Goal: Use online tool/utility: Utilize a website feature to perform a specific function

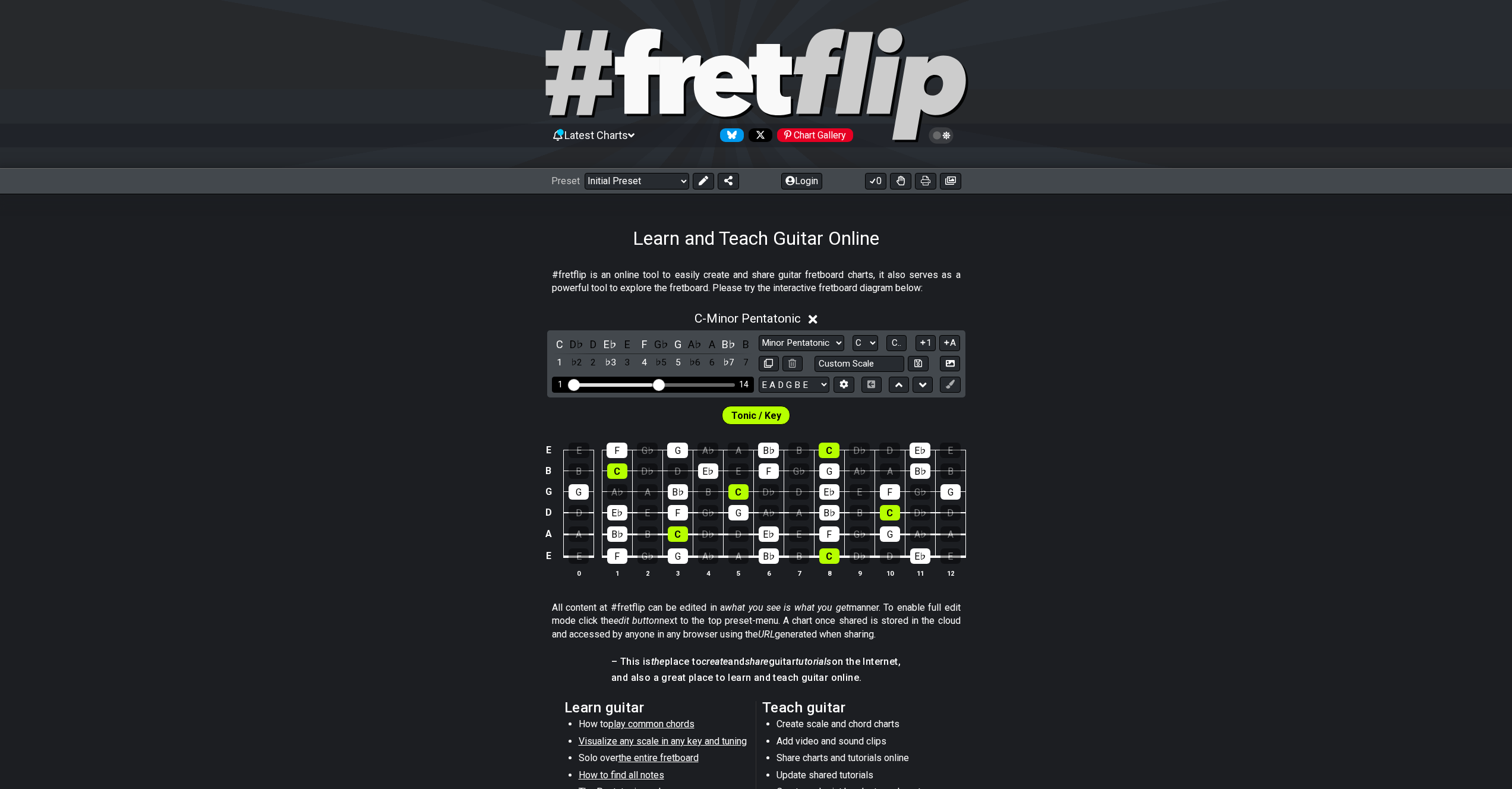
drag, startPoint x: 649, startPoint y: 384, endPoint x: 656, endPoint y: 383, distance: 7.1
click at [656, 384] on input "Visible fret range" at bounding box center [653, 384] width 169 height 0
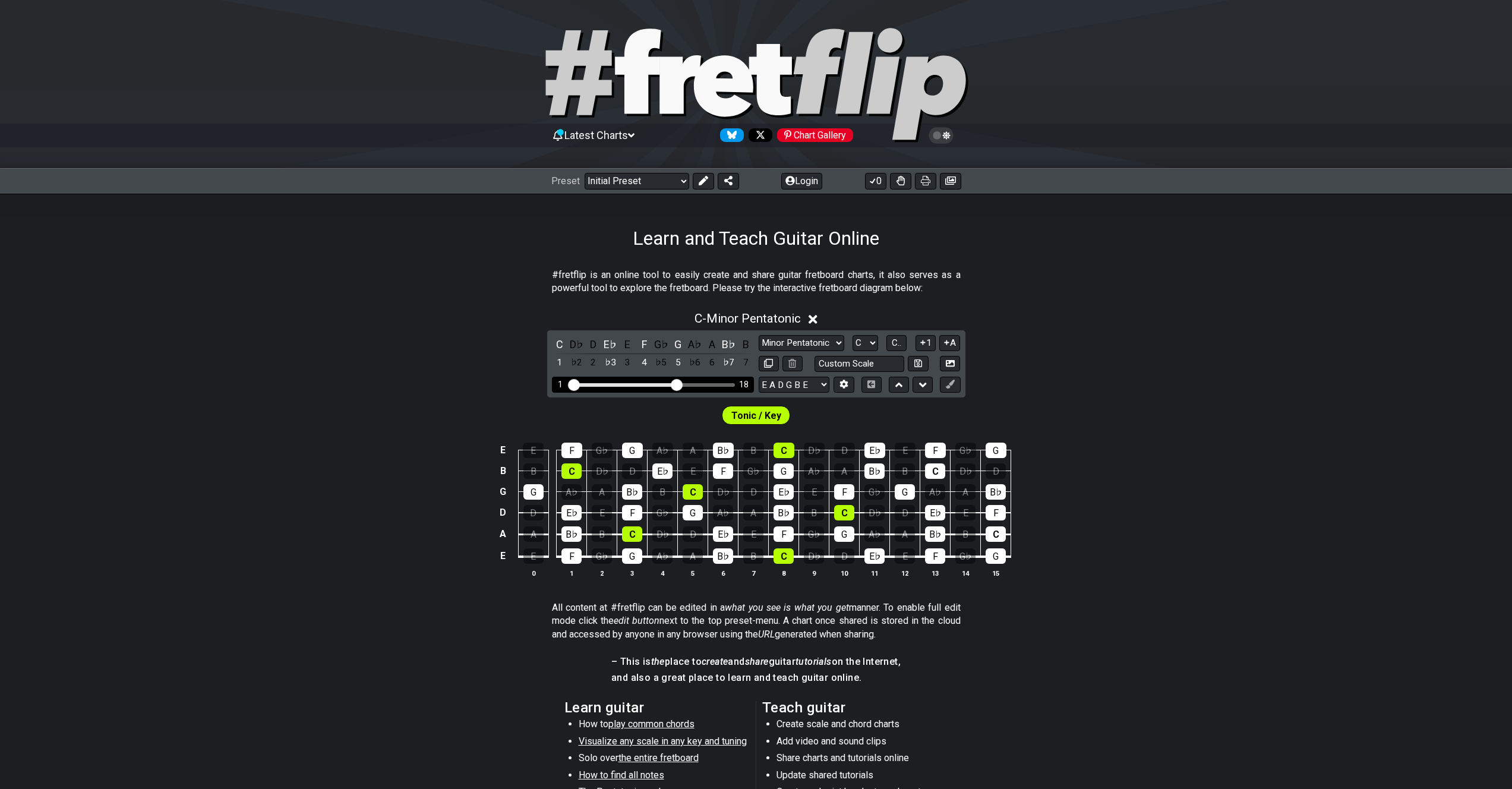
drag, startPoint x: 660, startPoint y: 382, endPoint x: 674, endPoint y: 382, distance: 14.0
click at [674, 384] on input "Visible fret range" at bounding box center [653, 384] width 169 height 0
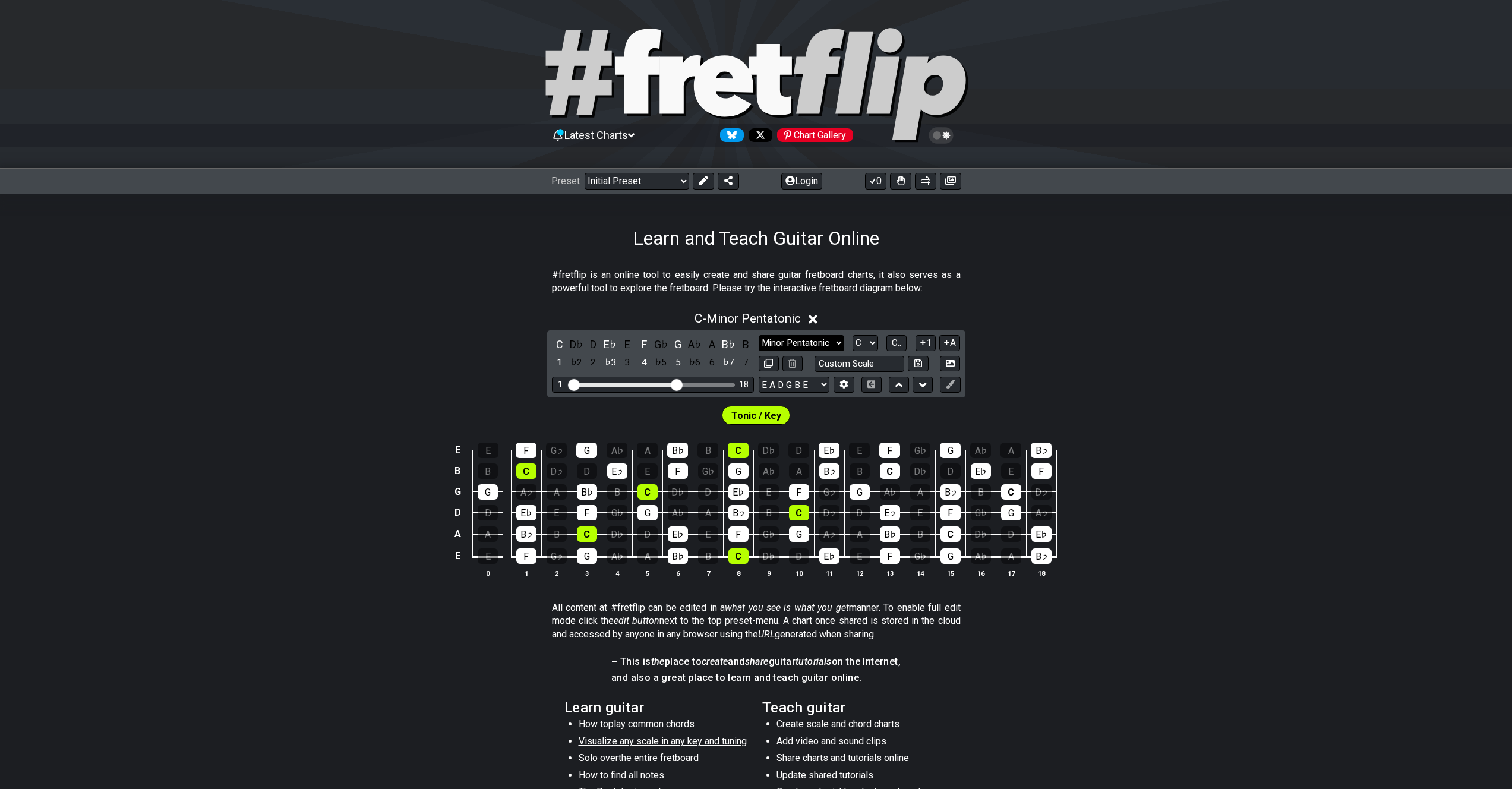
click at [822, 343] on select "Minor Pentatonic Click to edit Minor Pentatonic Major Pentatonic Minor Blues Ma…" at bounding box center [801, 343] width 85 height 16
click at [759, 335] on select "Minor Pentatonic Click to edit Minor Pentatonic Major Pentatonic Minor Blues Ma…" at bounding box center [801, 343] width 85 height 16
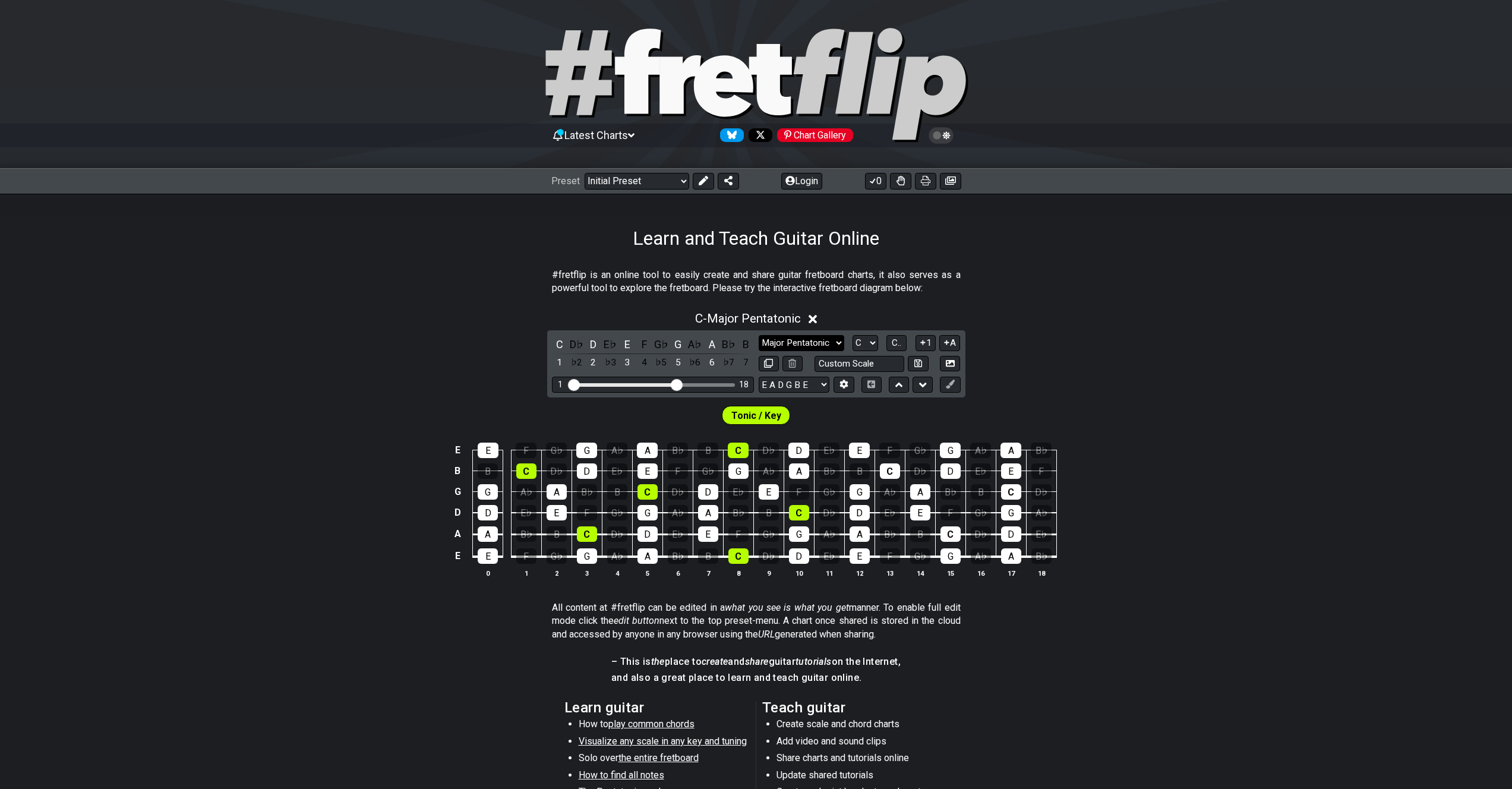
click at [823, 344] on select "Minor Pentatonic Click to edit Minor Pentatonic Major Pentatonic Minor Blues Ma…" at bounding box center [801, 343] width 85 height 16
select select "Minor Pentatonic"
click at [759, 335] on select "Minor Pentatonic Click to edit Minor Pentatonic Major Pentatonic Minor Blues Ma…" at bounding box center [801, 343] width 85 height 16
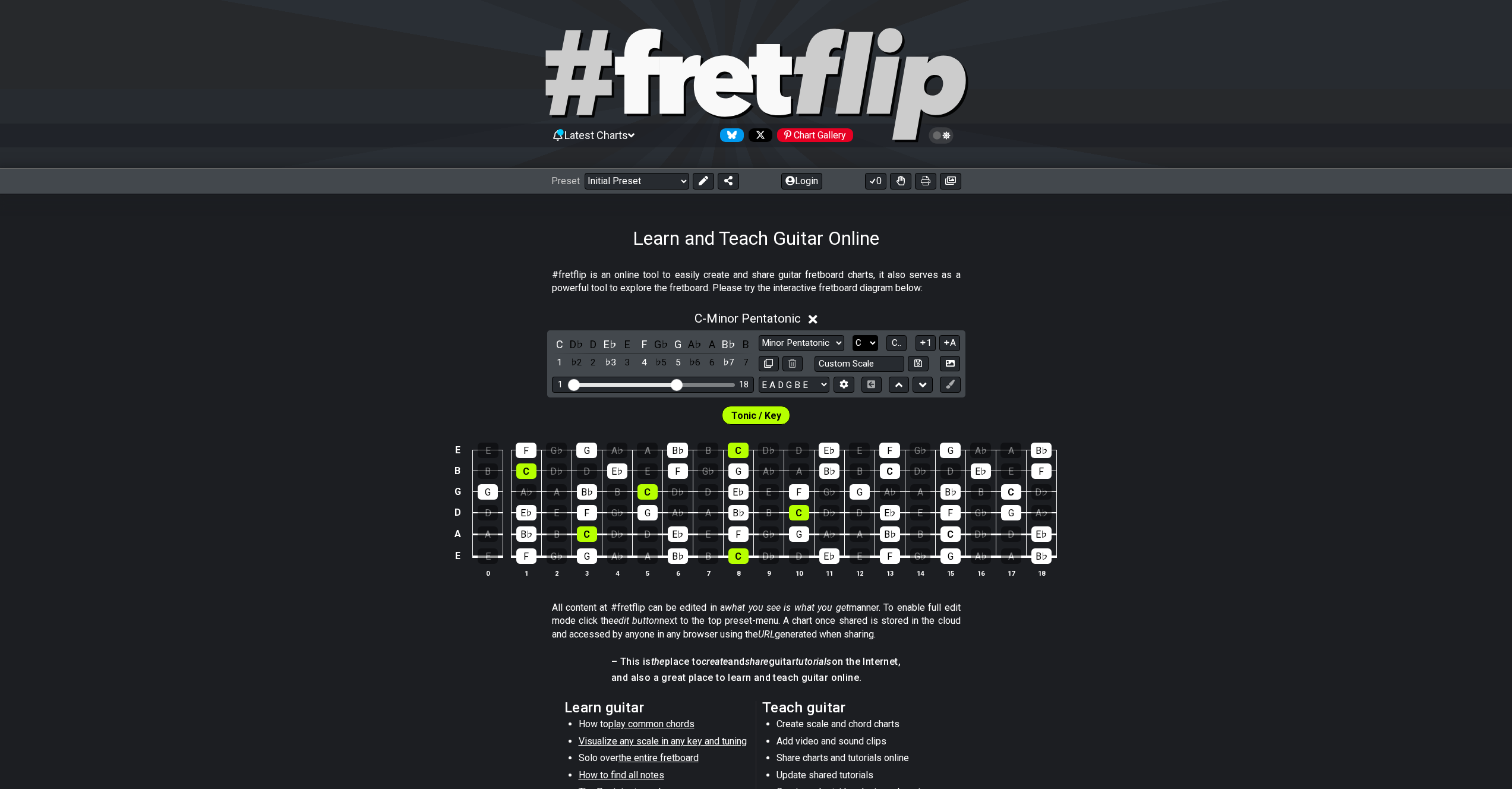
click at [863, 339] on select "A♭ A A♯ B♭ B C C♯ D♭ D D♯ E♭ E F F♯ G♭ G G♯" at bounding box center [865, 343] width 26 height 16
select select "E"
click at [852, 335] on select "A♭ A A♯ B♭ B C C♯ D♭ D D♯ E♭ E F F♯ G♭ G G♯" at bounding box center [865, 343] width 26 height 16
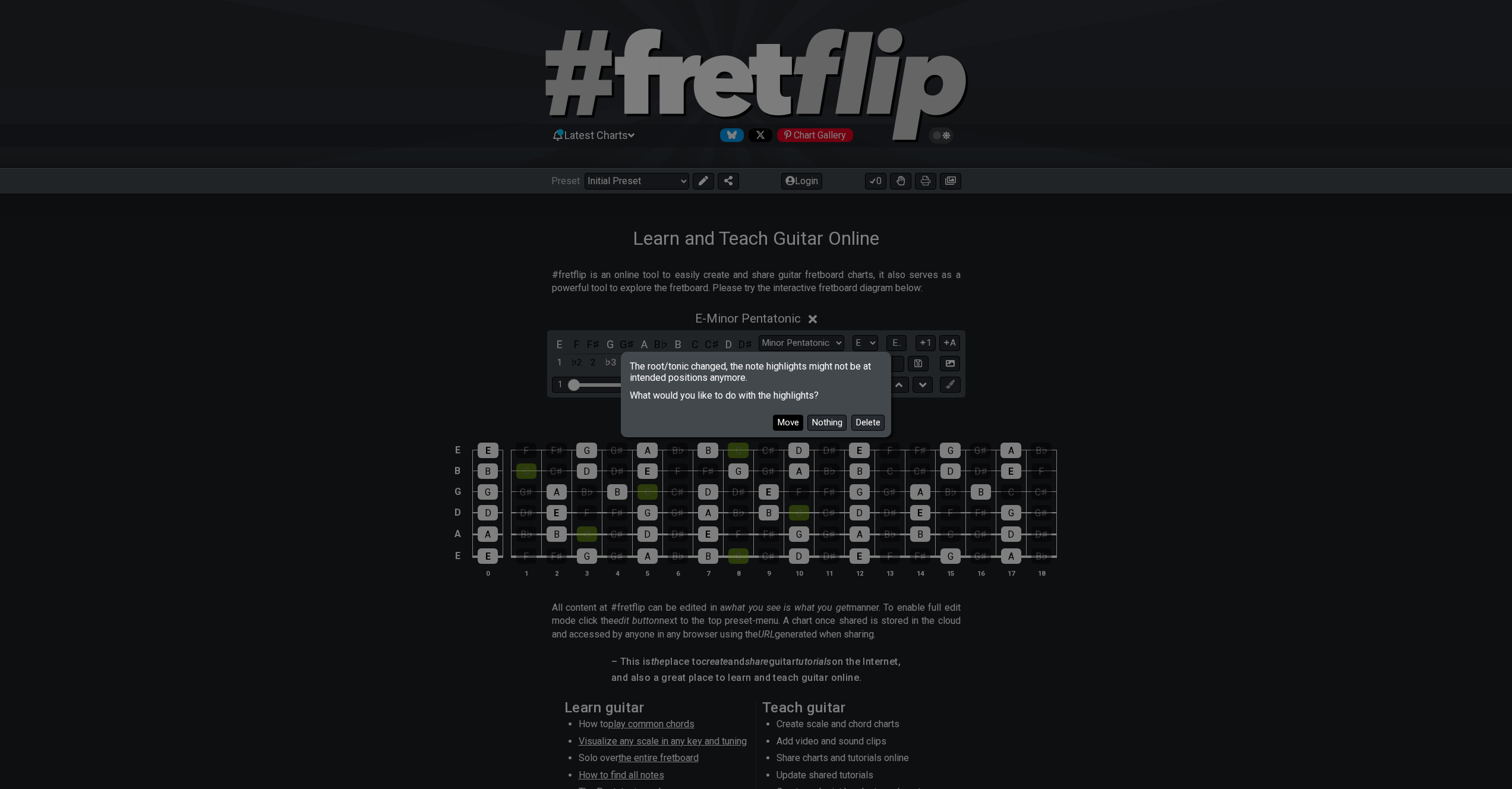
click at [779, 424] on button "Move" at bounding box center [787, 422] width 30 height 16
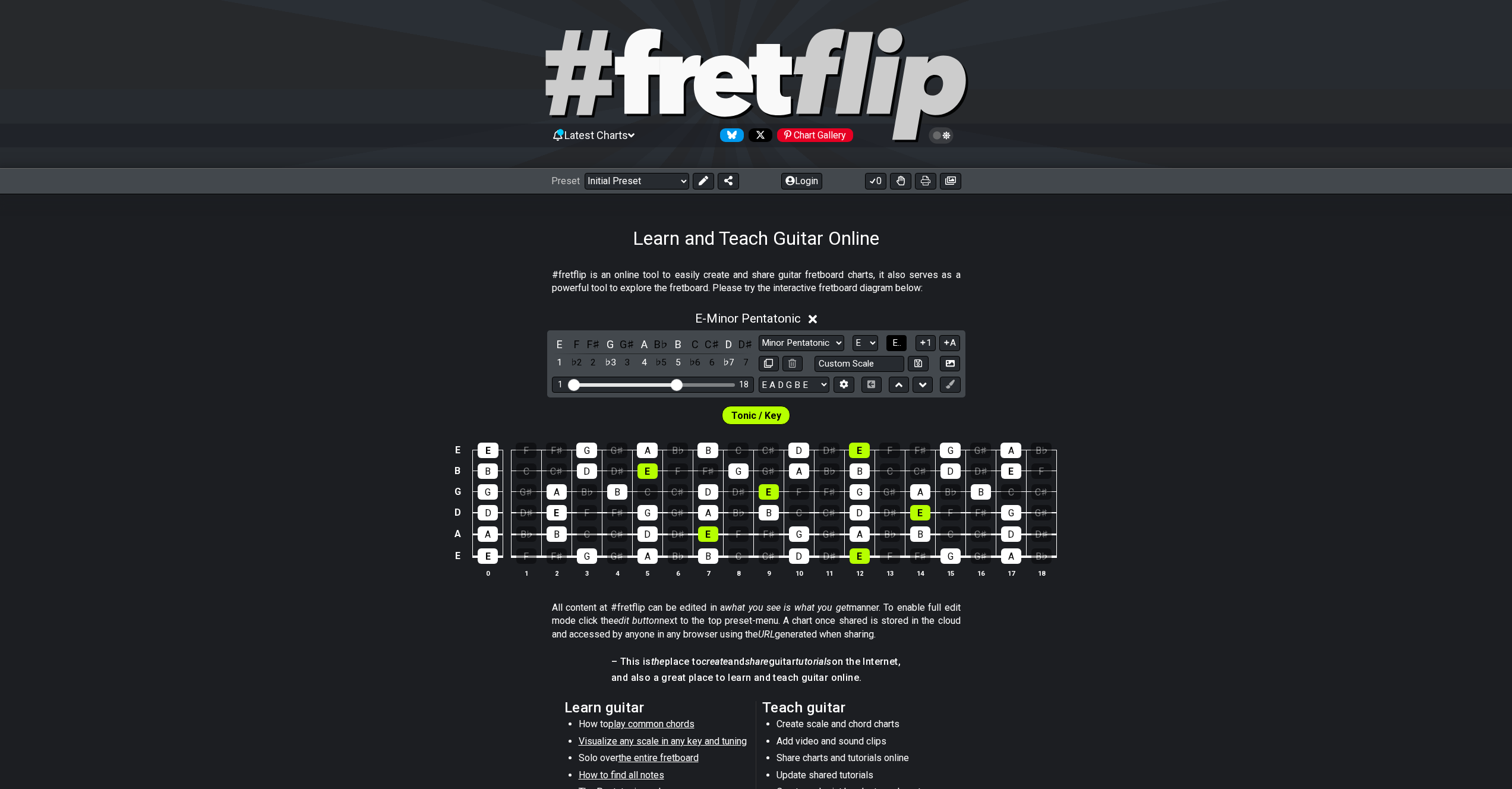
click at [896, 340] on span "E.." at bounding box center [897, 343] width 9 height 11
click at [829, 349] on select "Minor Pentatonic Click to edit Minor Pentatonic Major Pentatonic Minor Blues Ma…" at bounding box center [801, 343] width 85 height 16
select select "Major Pentatonic"
click at [759, 335] on select "Minor Pentatonic Click to edit Minor Pentatonic Major Pentatonic Minor Blues Ma…" at bounding box center [801, 343] width 85 height 16
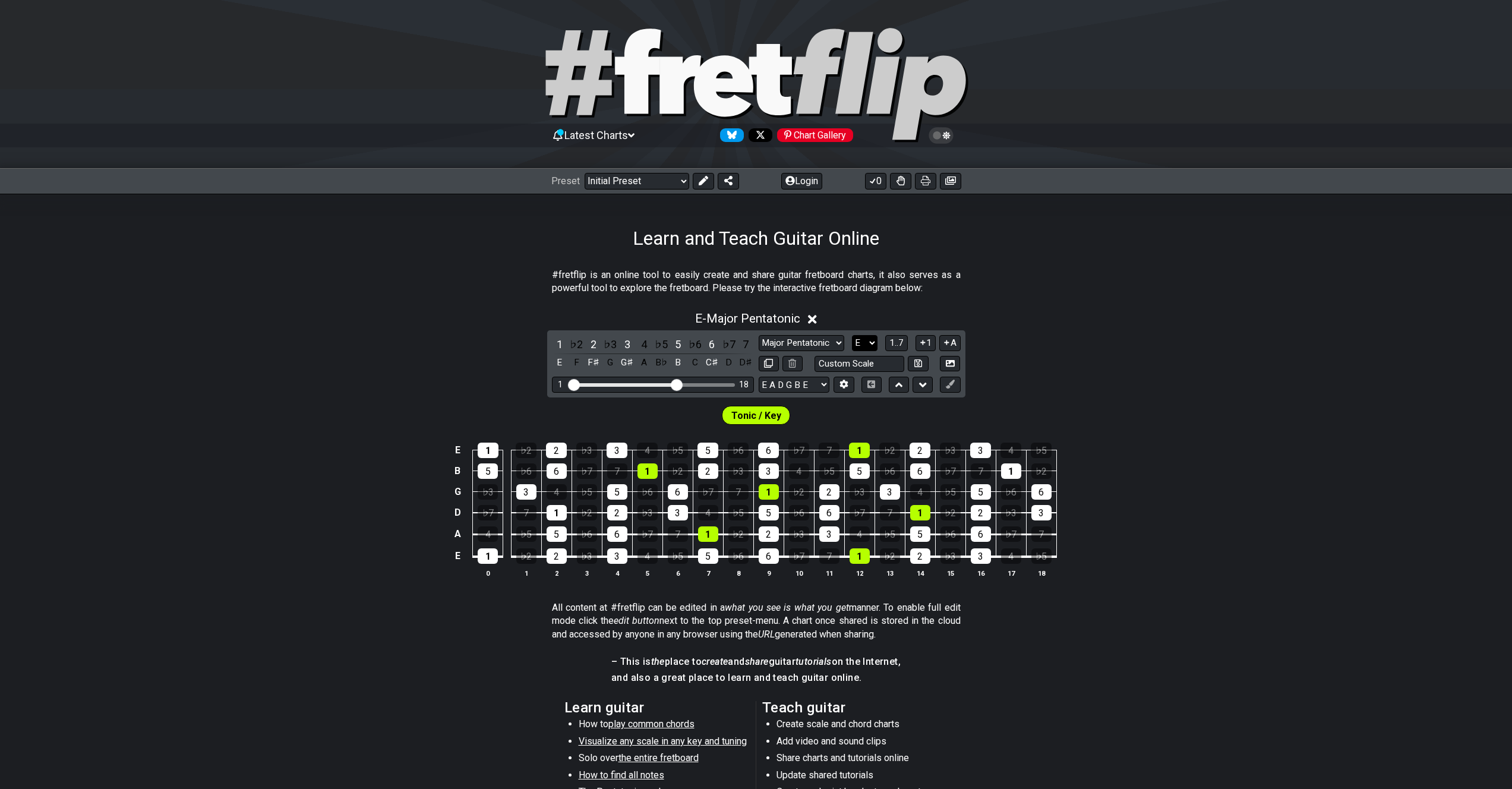
click at [872, 341] on select "A♭ A A♯ B♭ B C C♯ D♭ D D♯ E♭ E F F♯ G♭ G G♯" at bounding box center [864, 343] width 26 height 16
select select "G"
click at [852, 335] on select "A♭ A A♯ B♭ B C C♯ D♭ D D♯ E♭ E F F♯ G♭ G G♯" at bounding box center [864, 343] width 26 height 16
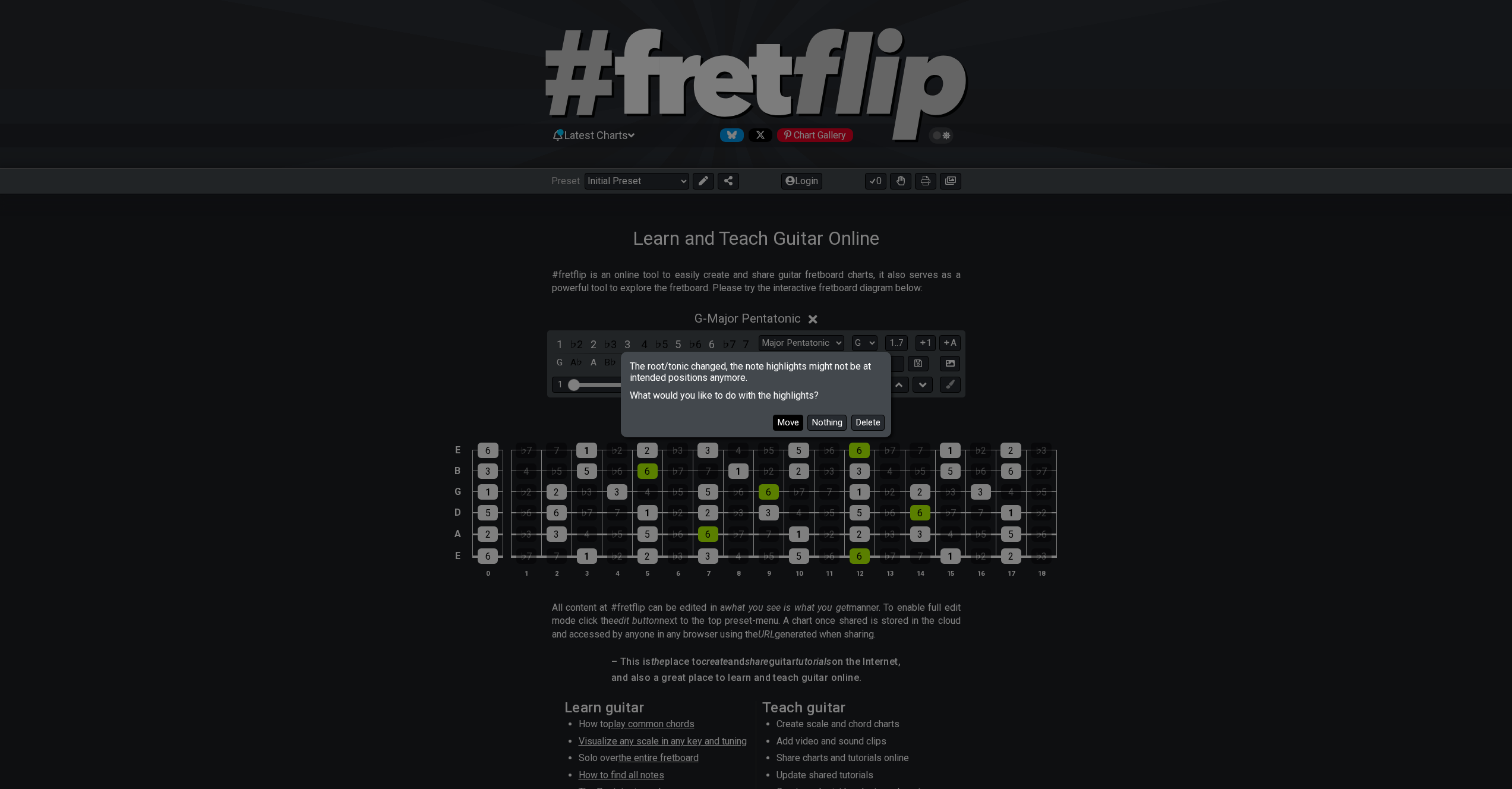
click at [787, 421] on button "Move" at bounding box center [787, 422] width 30 height 16
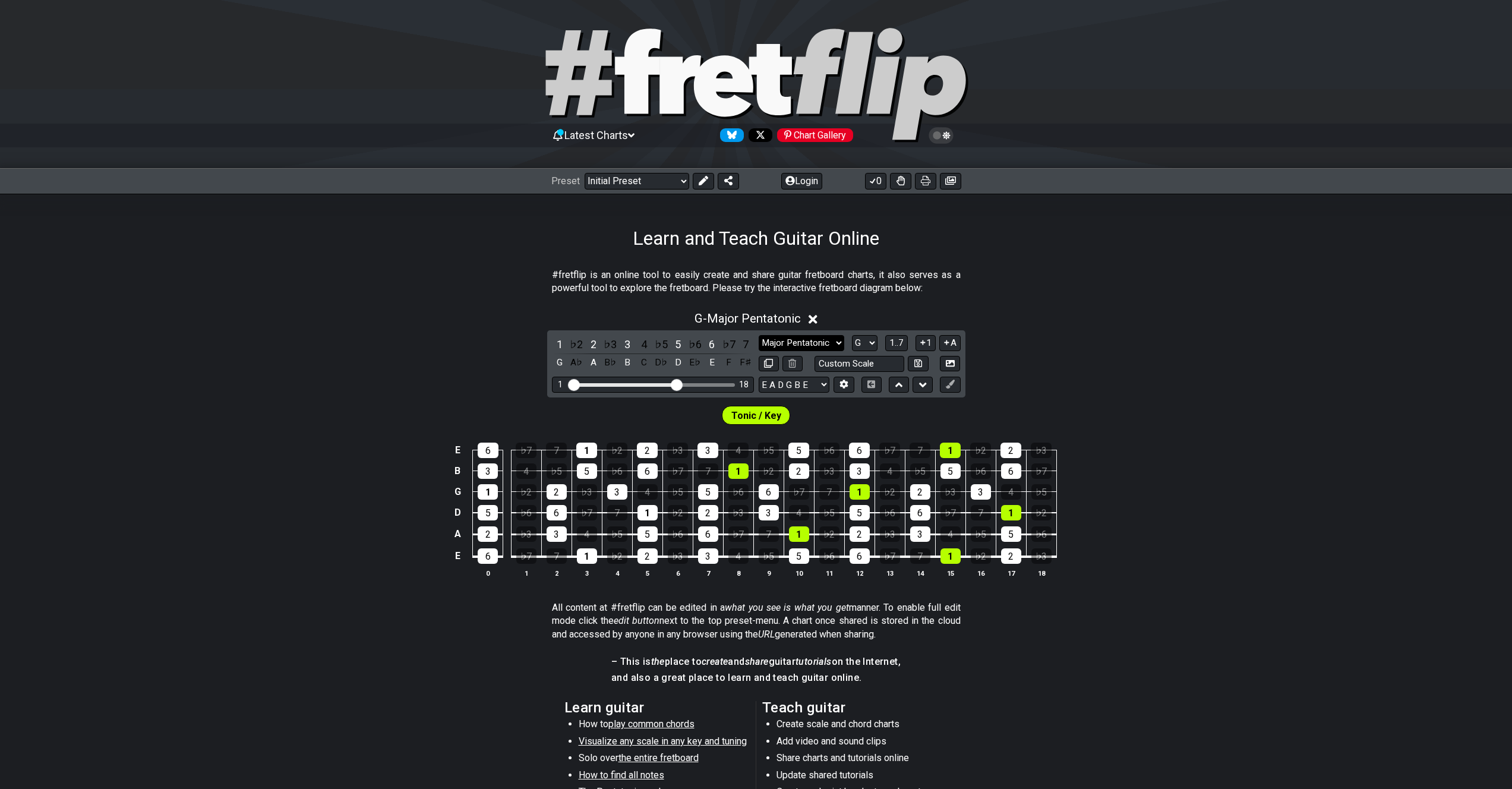
click at [812, 338] on select "Minor Pentatonic Click to edit Minor Pentatonic Major Pentatonic Minor Blues Ma…" at bounding box center [801, 343] width 85 height 16
select select "Minor Pentatonic"
click at [759, 335] on select "Minor Pentatonic Click to edit Minor Pentatonic Major Pentatonic Minor Blues Ma…" at bounding box center [801, 343] width 85 height 16
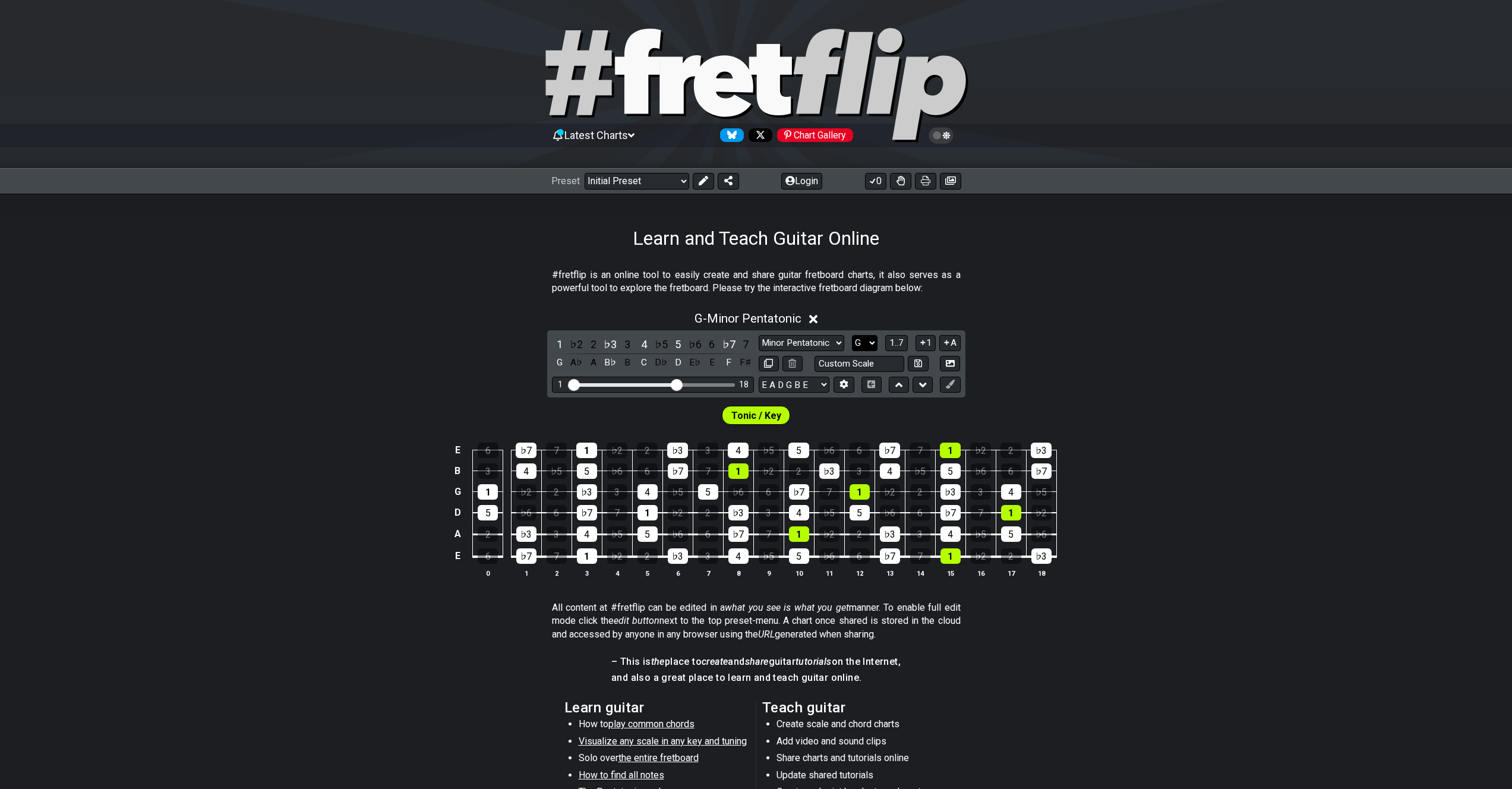
click at [872, 339] on select "A♭ A A♯ B♭ B C C♯ D♭ D D♯ E♭ E F F♯ G♭ G G♯" at bounding box center [864, 343] width 26 height 16
click at [852, 335] on select "A♭ A A♯ B♭ B C C♯ D♭ D D♯ E♭ E F F♯ G♭ G G♯" at bounding box center [864, 343] width 26 height 16
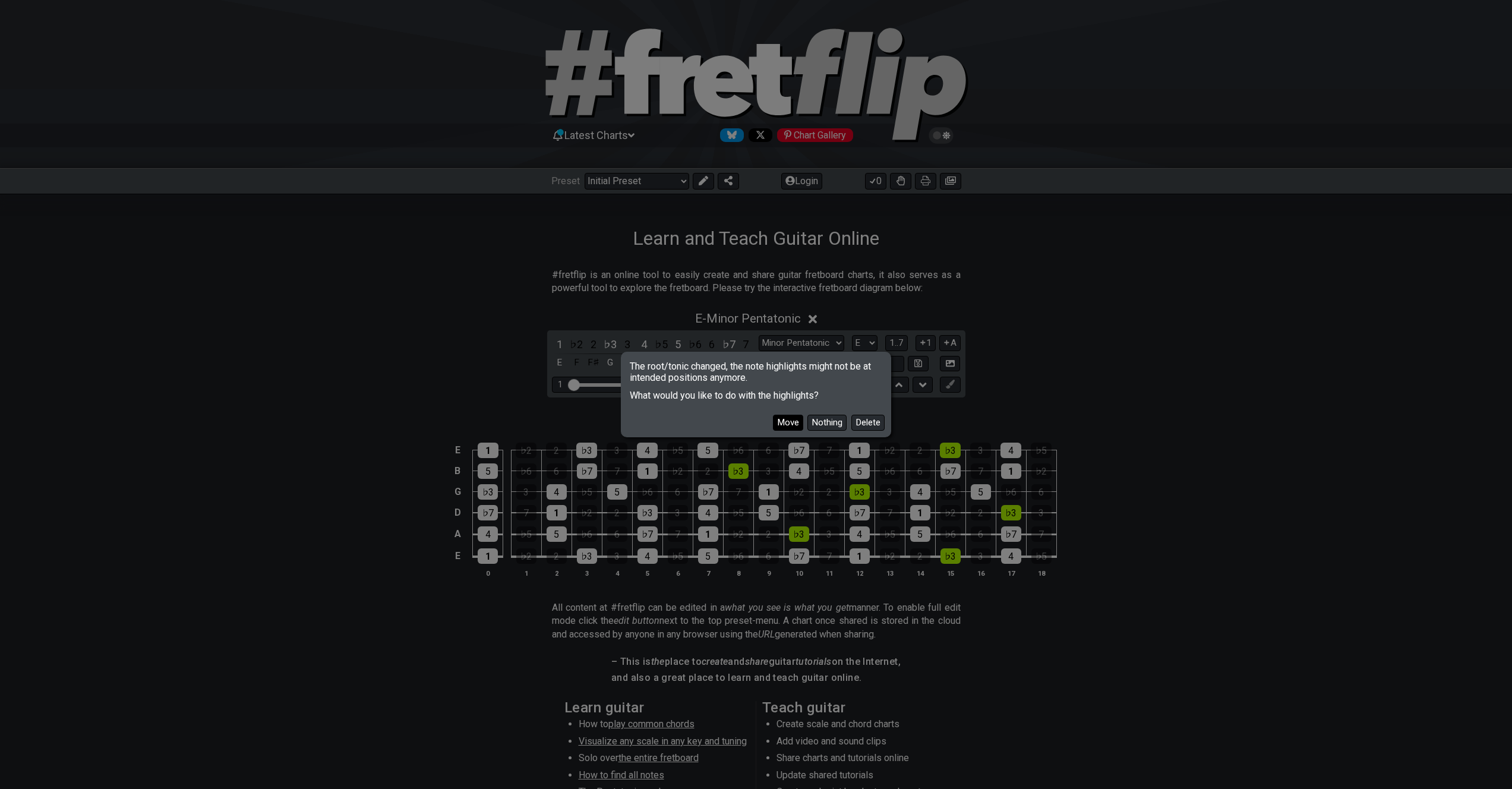
click at [793, 426] on button "Move" at bounding box center [787, 422] width 30 height 16
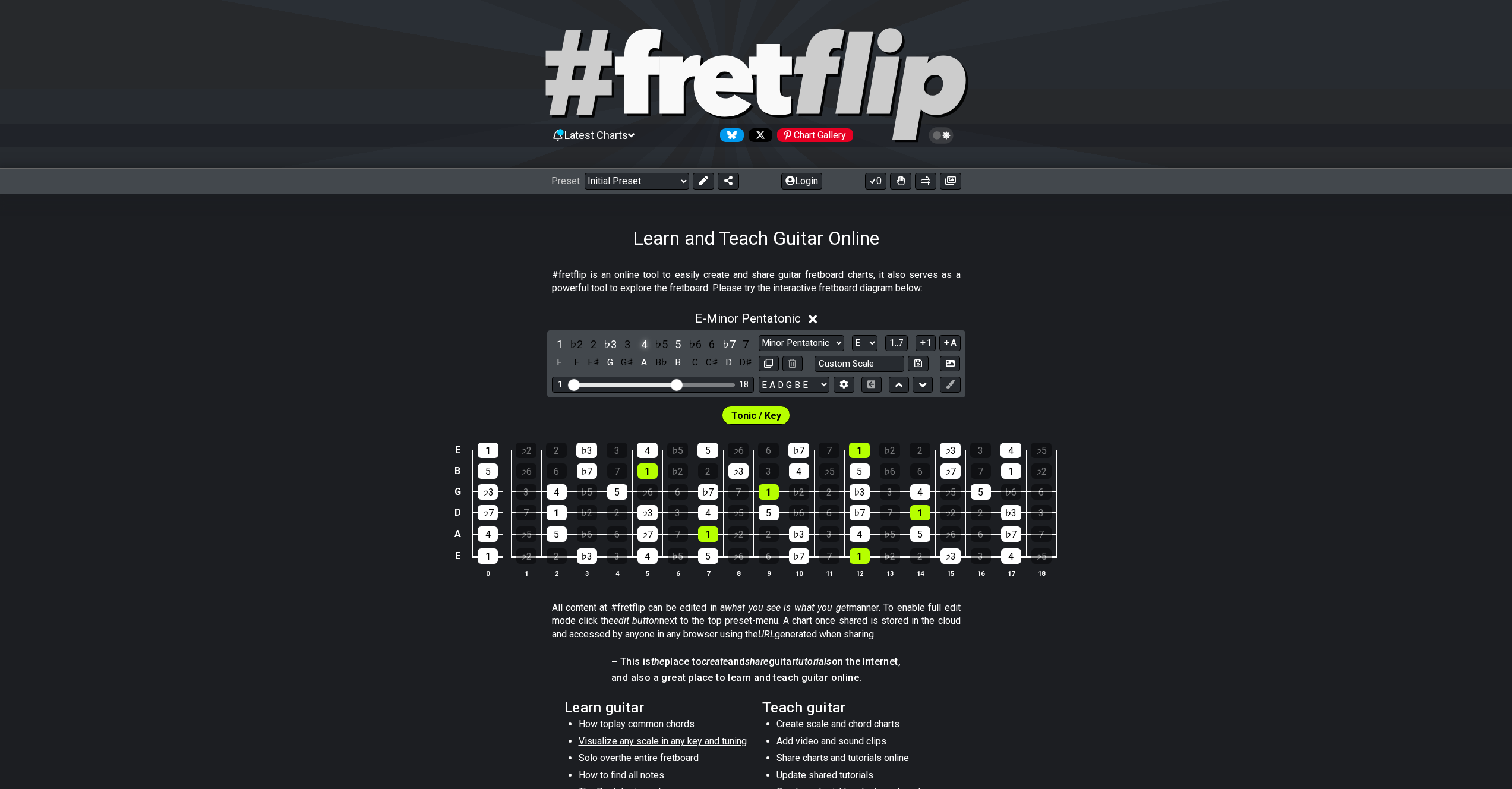
click at [643, 345] on div "4" at bounding box center [644, 344] width 16 height 16
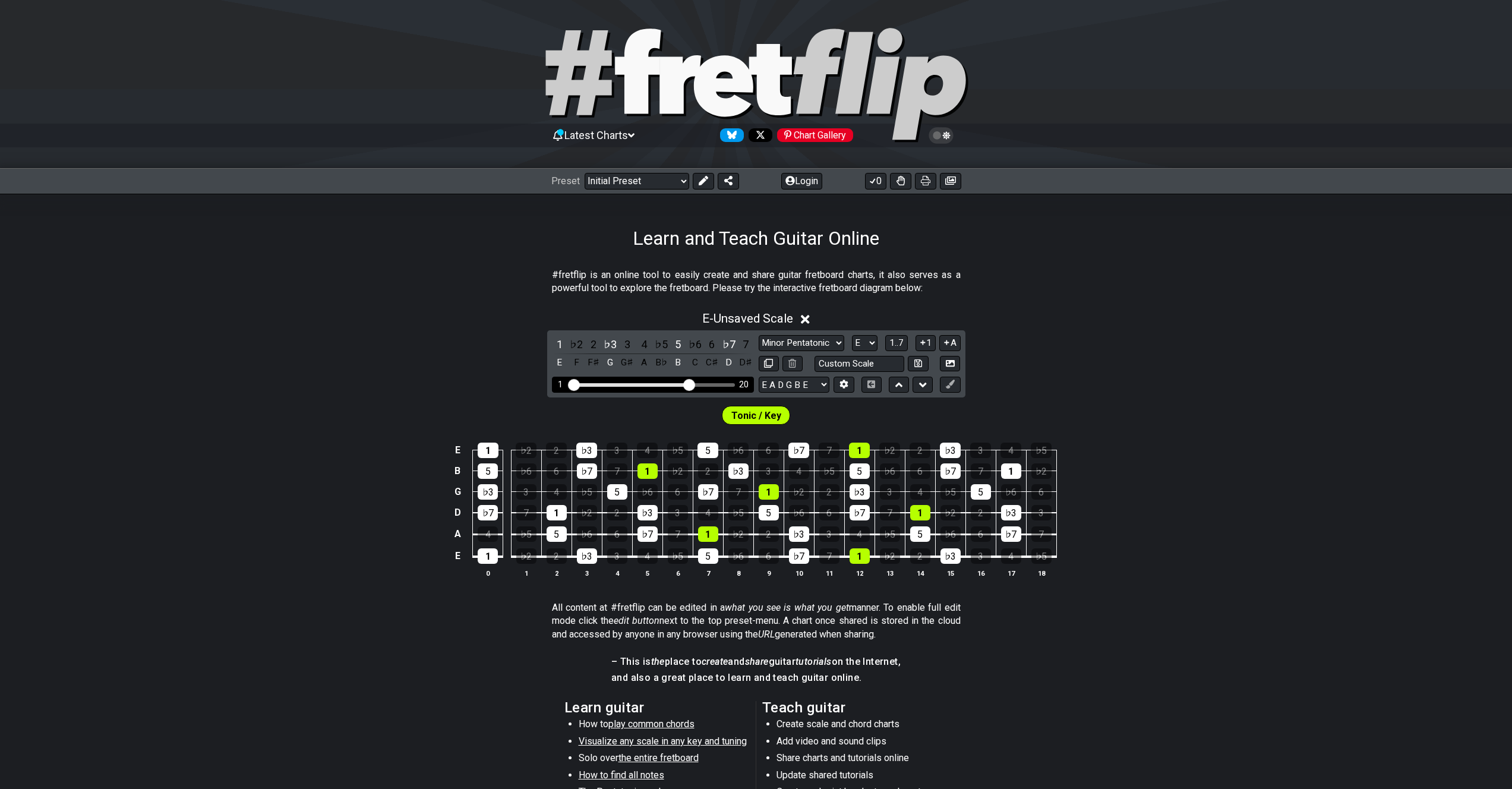
drag, startPoint x: 677, startPoint y: 381, endPoint x: 686, endPoint y: 382, distance: 9.1
click at [686, 384] on input "Visible fret range" at bounding box center [653, 384] width 169 height 0
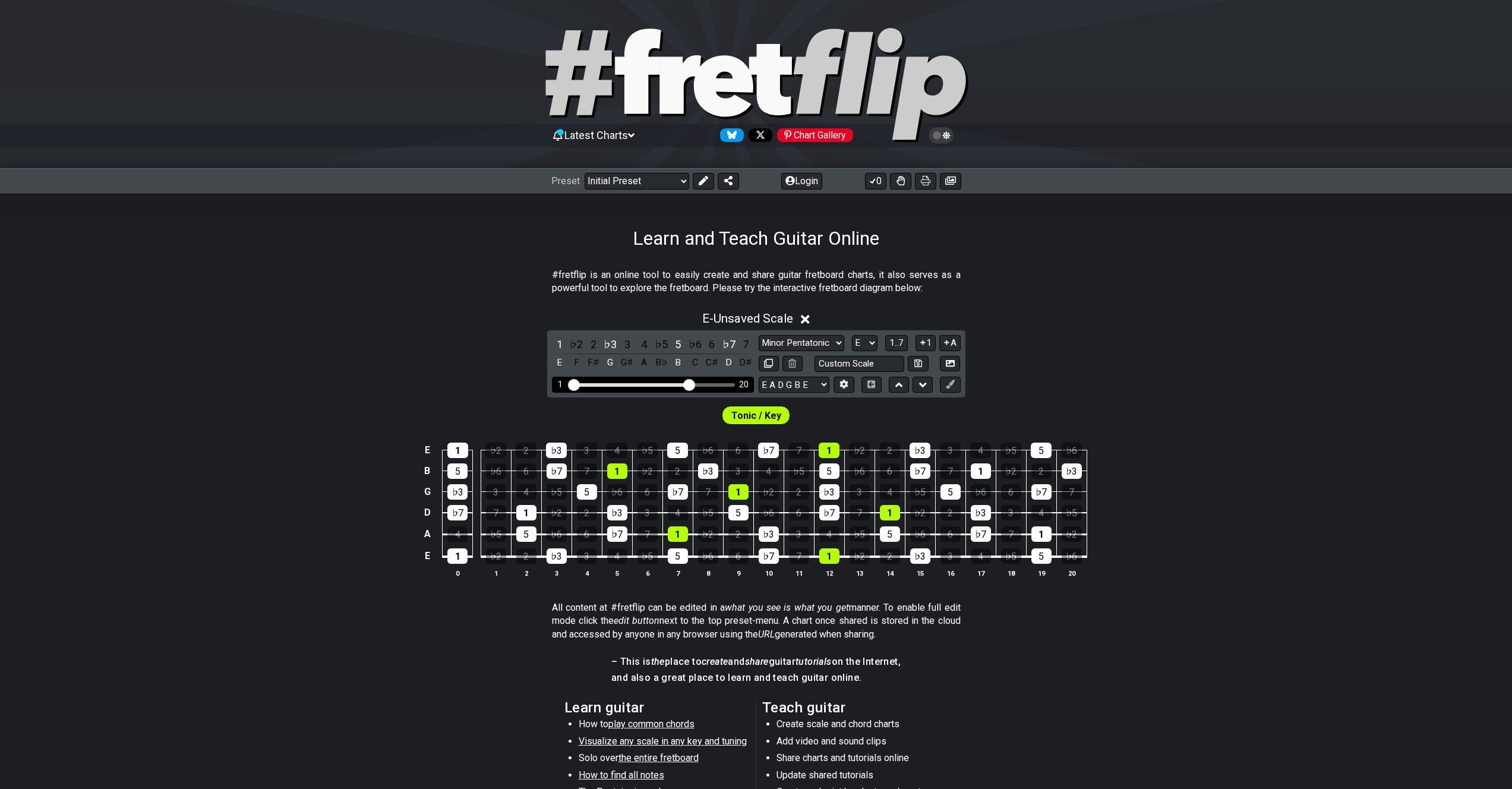
drag, startPoint x: 688, startPoint y: 378, endPoint x: 670, endPoint y: 379, distance: 18.0
click at [670, 379] on div "1 20" at bounding box center [653, 384] width 202 height 16
drag, startPoint x: 686, startPoint y: 384, endPoint x: 652, endPoint y: 388, distance: 34.2
click at [652, 384] on input "Visible fret range" at bounding box center [653, 384] width 169 height 0
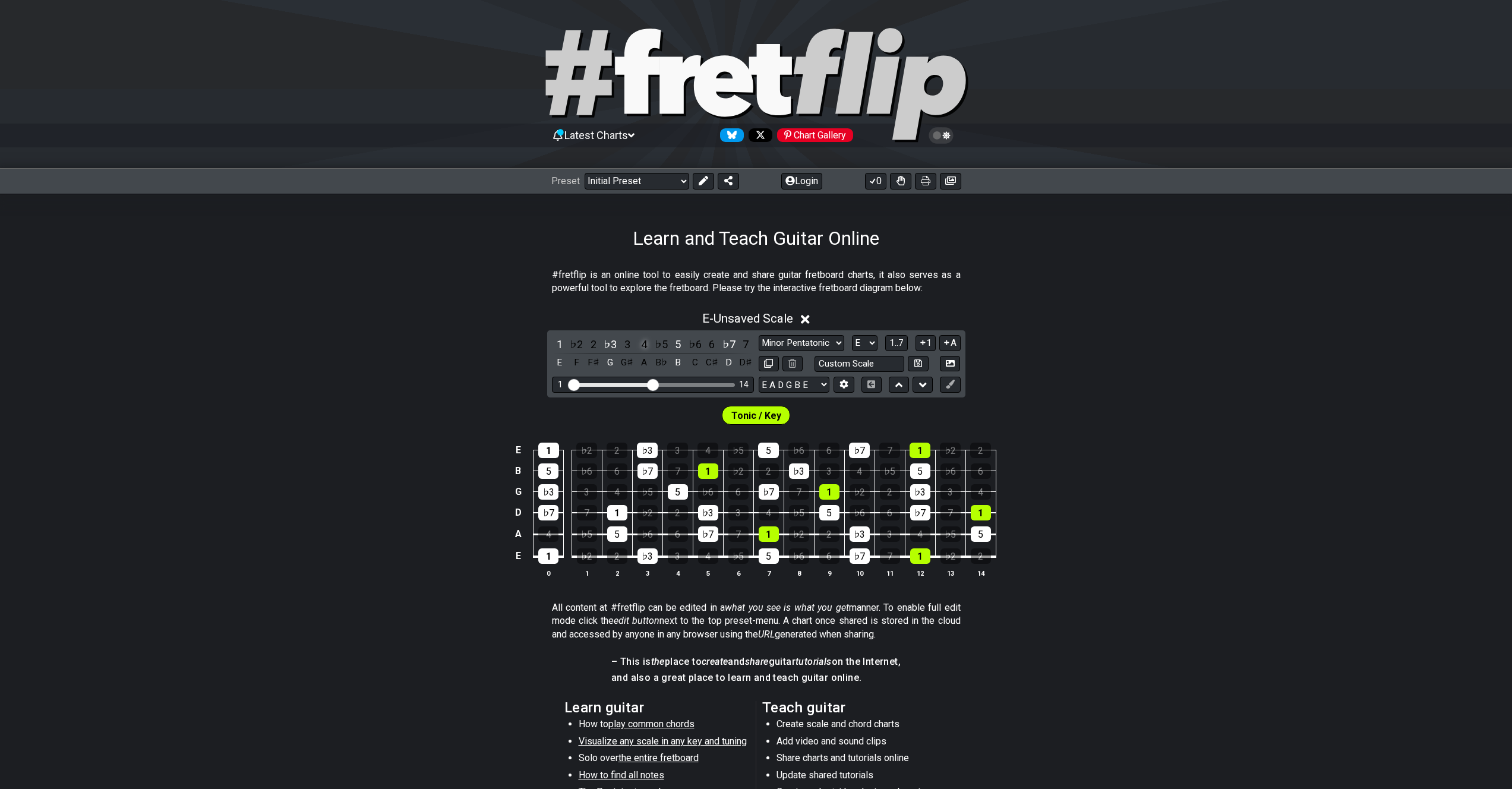
click at [648, 337] on div "4" at bounding box center [644, 344] width 16 height 16
drag, startPoint x: 656, startPoint y: 380, endPoint x: 661, endPoint y: 381, distance: 5.1
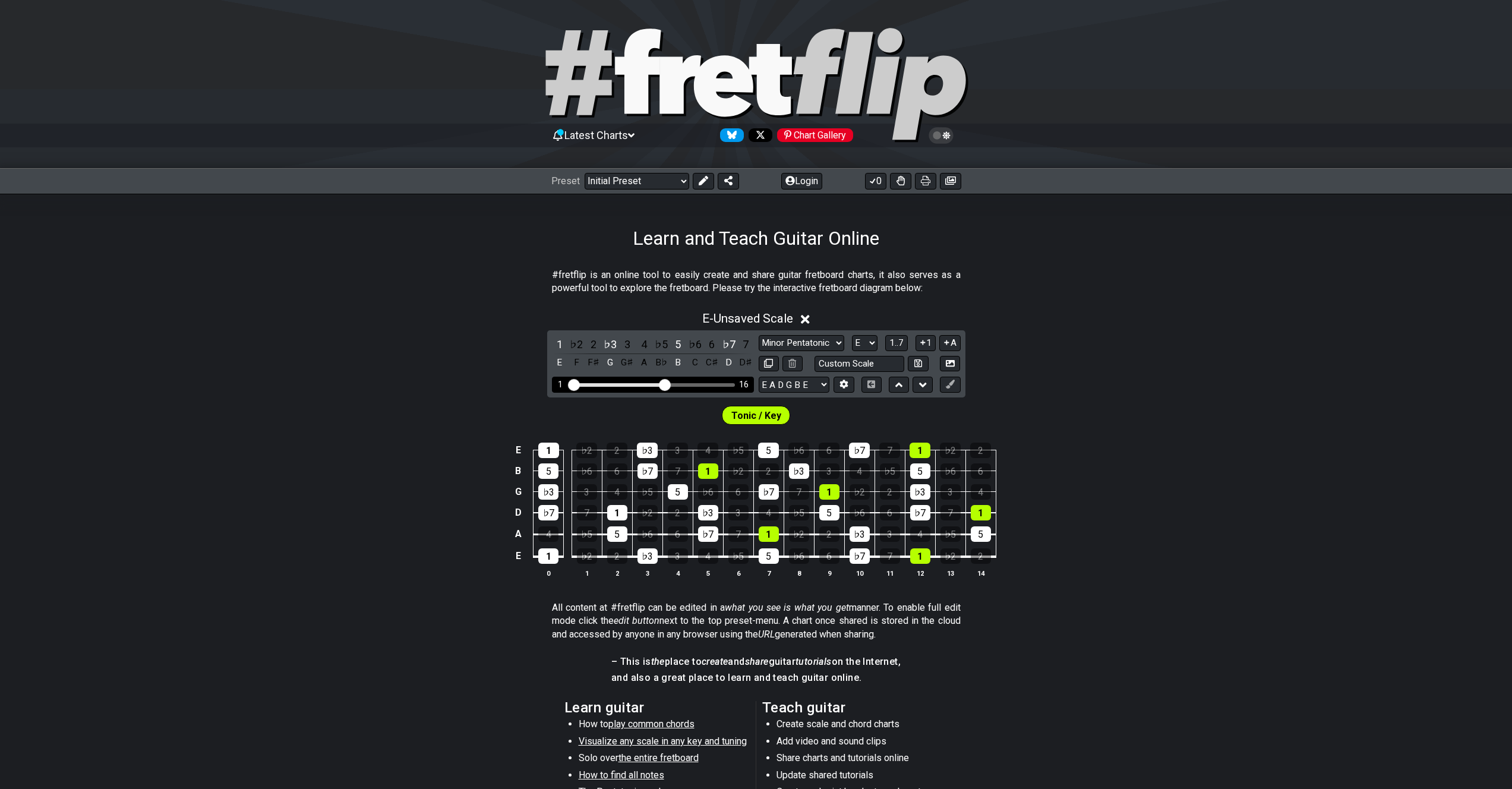
click at [661, 384] on input "Visible fret range" at bounding box center [653, 384] width 169 height 0
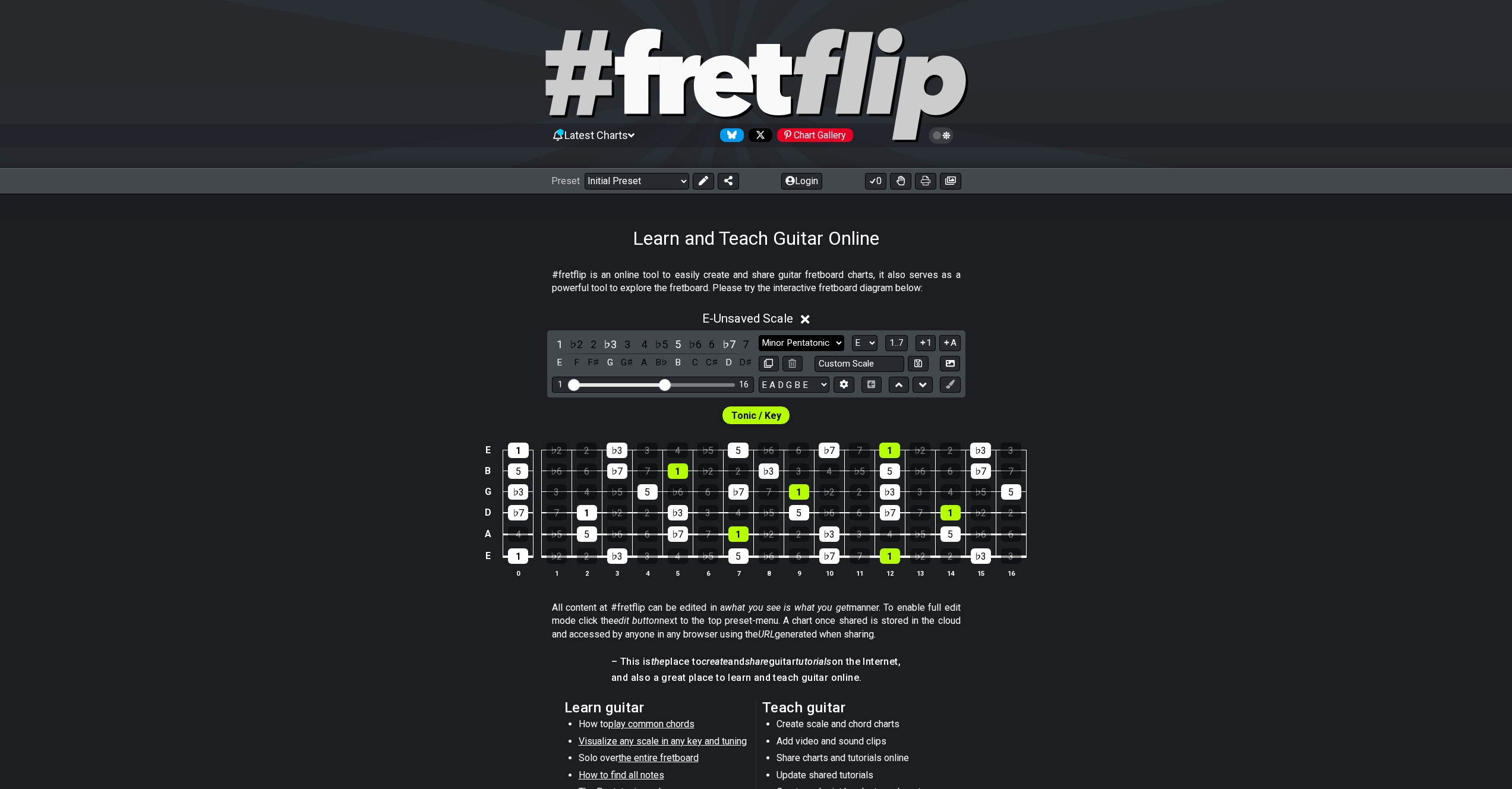
click at [791, 344] on select "Minor Pentatonic Click to edit Minor Pentatonic Major Pentatonic Minor Blues Ma…" at bounding box center [801, 343] width 85 height 16
click at [856, 341] on select "A♭ A A♯ B♭ B C C♯ D♭ D D♯ E♭ E F F♯ G♭ G G♯" at bounding box center [864, 343] width 26 height 16
select select "A"
click at [852, 335] on select "A♭ A A♯ B♭ B C C♯ D♭ D D♯ E♭ E F F♯ G♭ G G♯" at bounding box center [864, 343] width 26 height 16
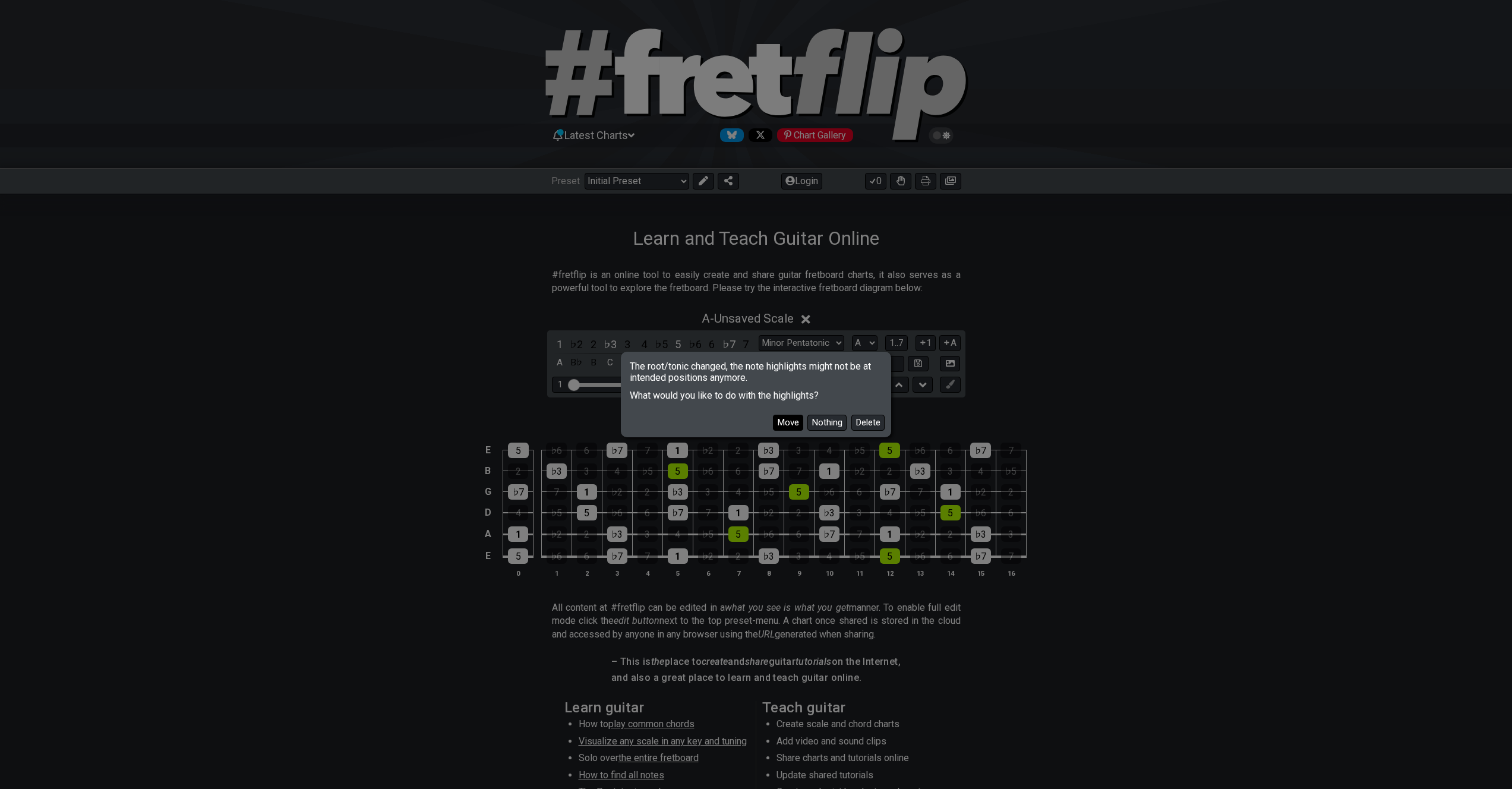
click at [781, 424] on button "Move" at bounding box center [787, 422] width 30 height 16
